Goal: Find contact information: Find contact information

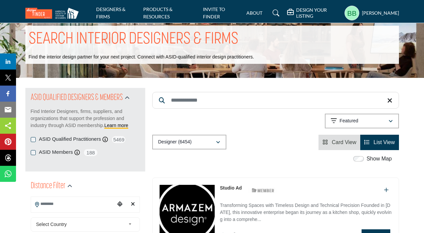
scroll to position [10, 0]
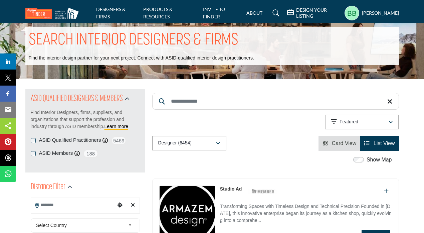
click at [349, 125] on div "Featured" at bounding box center [359, 122] width 57 height 8
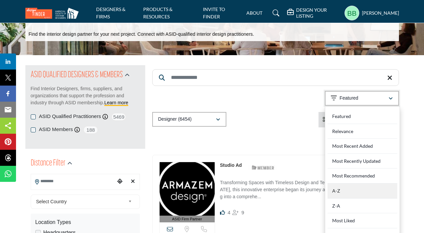
scroll to position [33, 0]
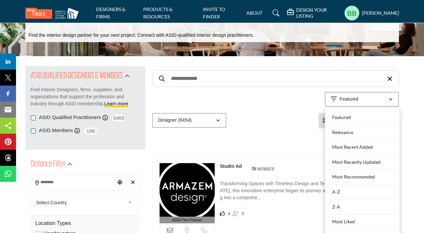
click at [287, 109] on div "Searched Term Searched Results 21" at bounding box center [275, 97] width 247 height 62
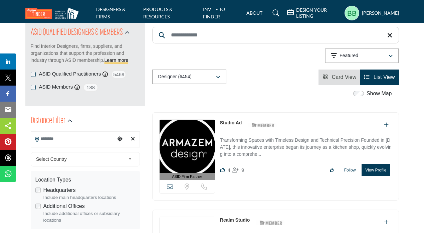
scroll to position [77, 0]
click at [65, 141] on input "Search Location" at bounding box center [73, 138] width 84 height 13
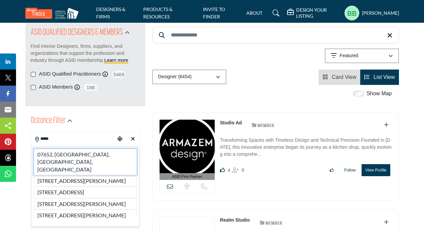
click at [65, 156] on li "07652, Paramus, NJ, USA" at bounding box center [85, 162] width 103 height 26
type input "**********"
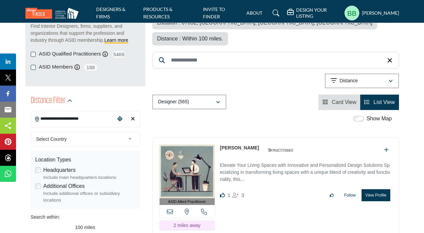
scroll to position [98, 0]
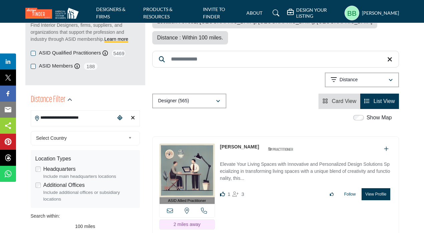
click at [232, 144] on link "[PERSON_NAME]" at bounding box center [239, 146] width 39 height 5
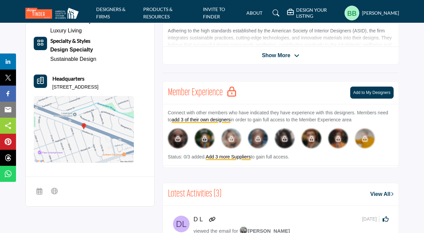
scroll to position [246, 0]
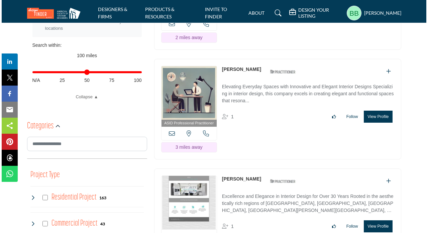
scroll to position [271, 0]
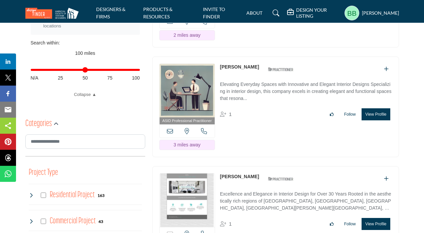
click at [373, 113] on button "View Profile" at bounding box center [376, 114] width 28 height 12
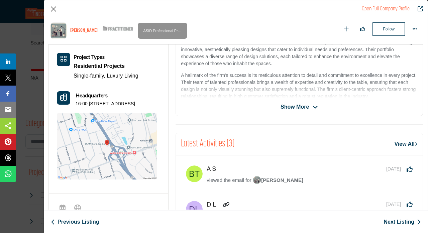
scroll to position [180, 0]
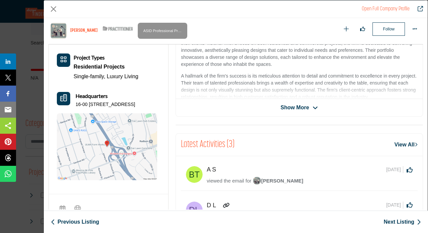
drag, startPoint x: 103, startPoint y: 111, endPoint x: 72, endPoint y: 103, distance: 31.8
click at [72, 103] on div "Headquarters 16-00 State Rt 208 Ste 305, 07410-2506, USA" at bounding box center [107, 100] width 100 height 16
copy p "16-00 State Rt 208 Ste 305, 07410-2506, USA"
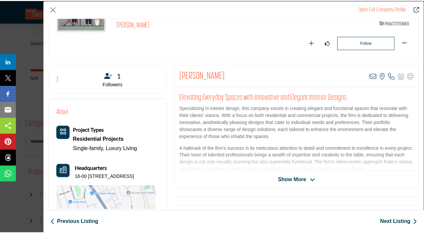
scroll to position [84, 0]
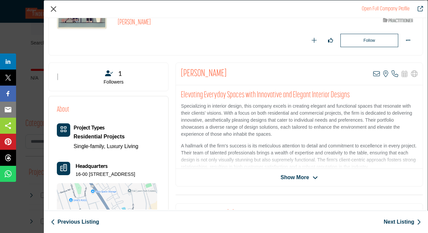
click at [55, 9] on button "Close" at bounding box center [53, 9] width 10 height 10
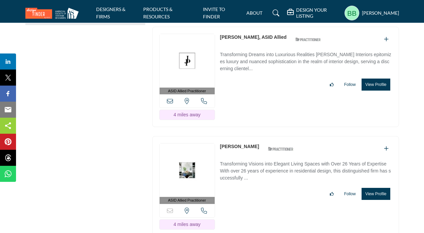
scroll to position [891, 0]
